Goal: Find specific page/section: Find specific page/section

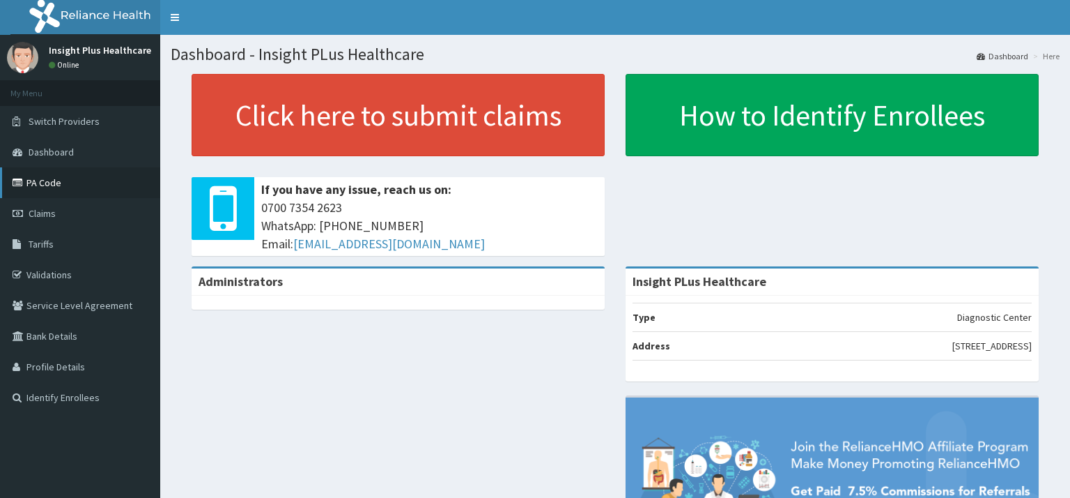
click at [42, 174] on link "PA Code" at bounding box center [80, 182] width 160 height 31
click at [86, 186] on link "PA Code" at bounding box center [80, 182] width 160 height 31
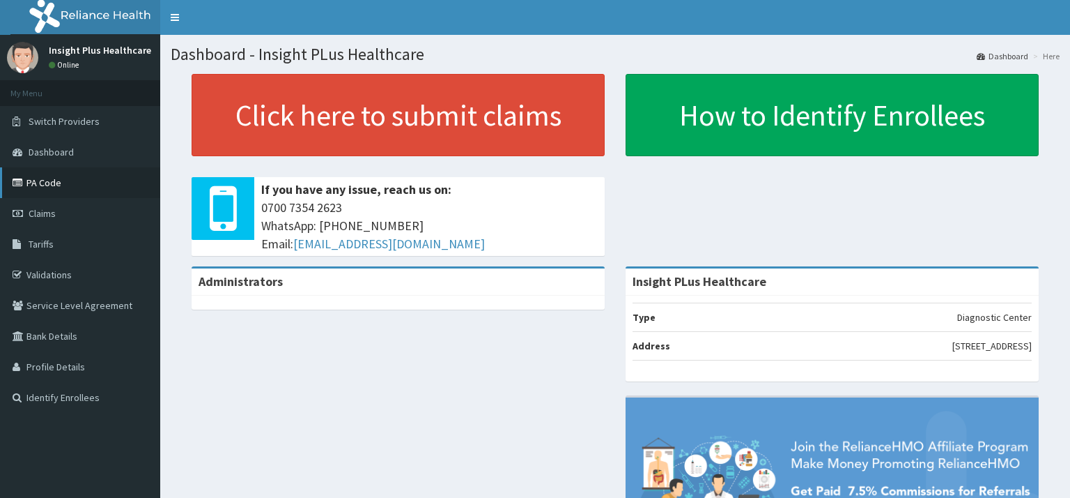
click at [86, 186] on link "PA Code" at bounding box center [80, 182] width 160 height 31
click at [96, 172] on link "PA Code" at bounding box center [80, 182] width 160 height 31
click at [75, 153] on link "Dashboard" at bounding box center [80, 152] width 160 height 31
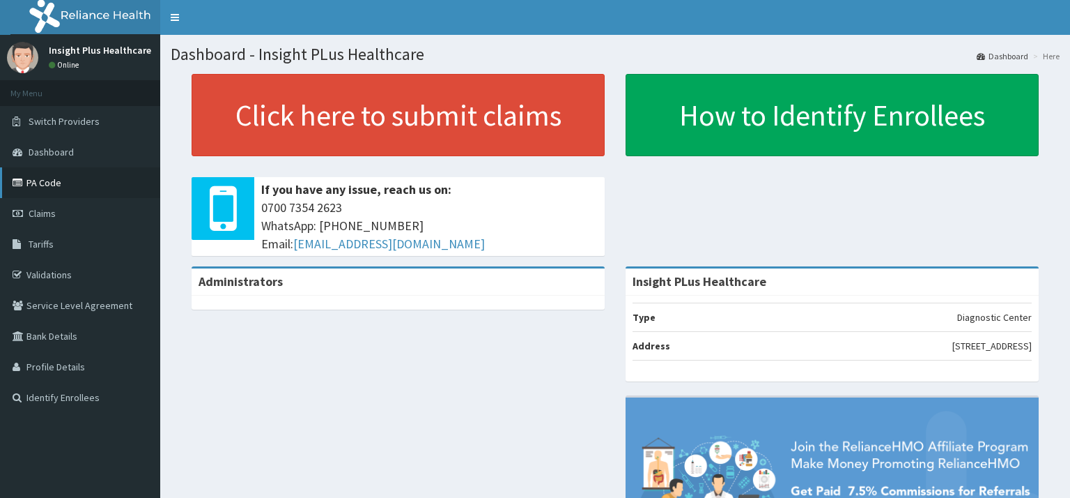
drag, startPoint x: 75, startPoint y: 153, endPoint x: 68, endPoint y: 187, distance: 35.5
click at [68, 187] on ul "My Menu Switch Providers Dashboard PA Code Claims Tariffs Validations Service L…" at bounding box center [80, 246] width 160 height 332
click at [68, 187] on link "PA Code" at bounding box center [80, 182] width 160 height 31
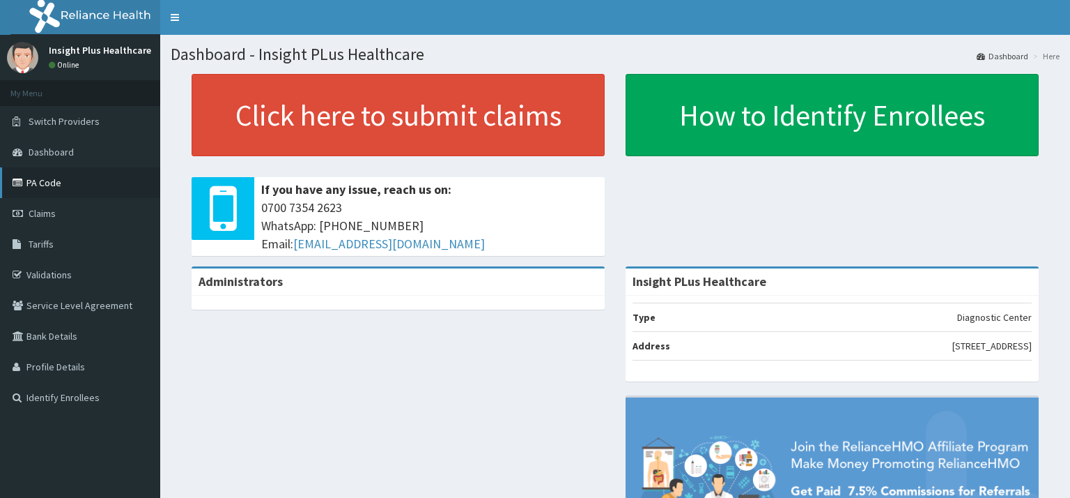
click at [68, 187] on link "PA Code" at bounding box center [80, 182] width 160 height 31
